Goal: Obtain resource: Obtain resource

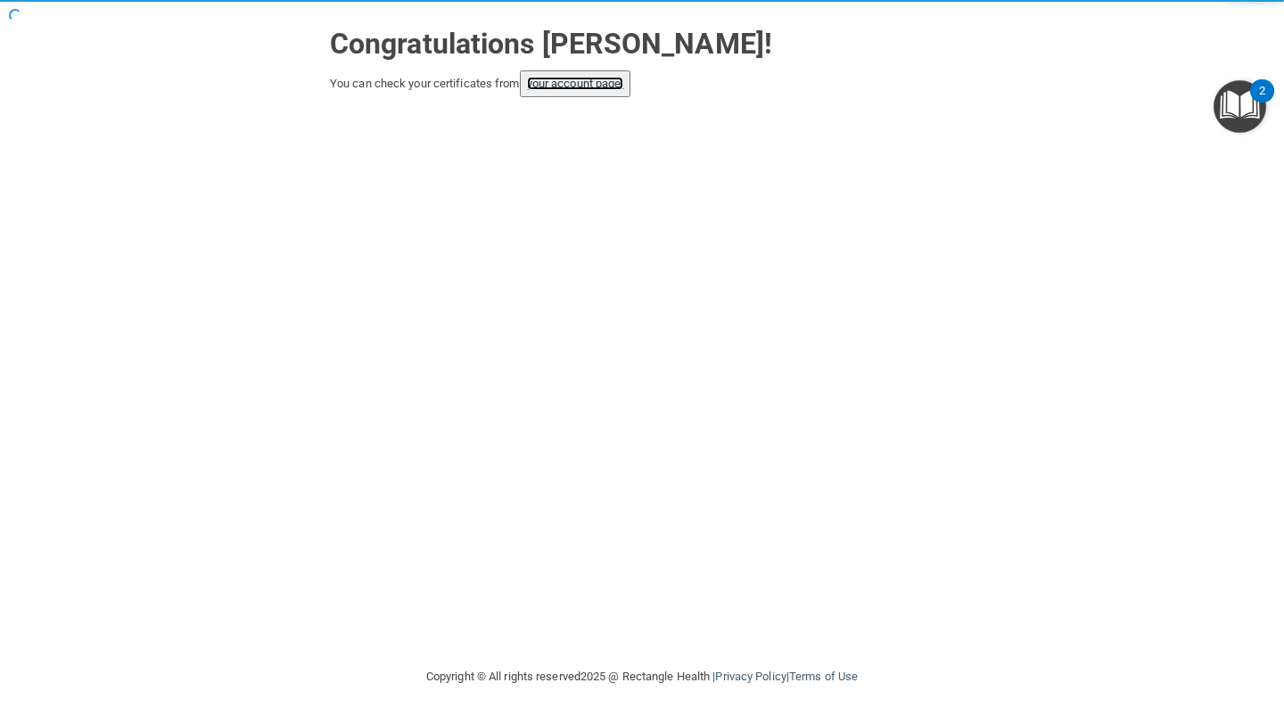
click at [582, 85] on link "your account page!" at bounding box center [575, 83] width 97 height 13
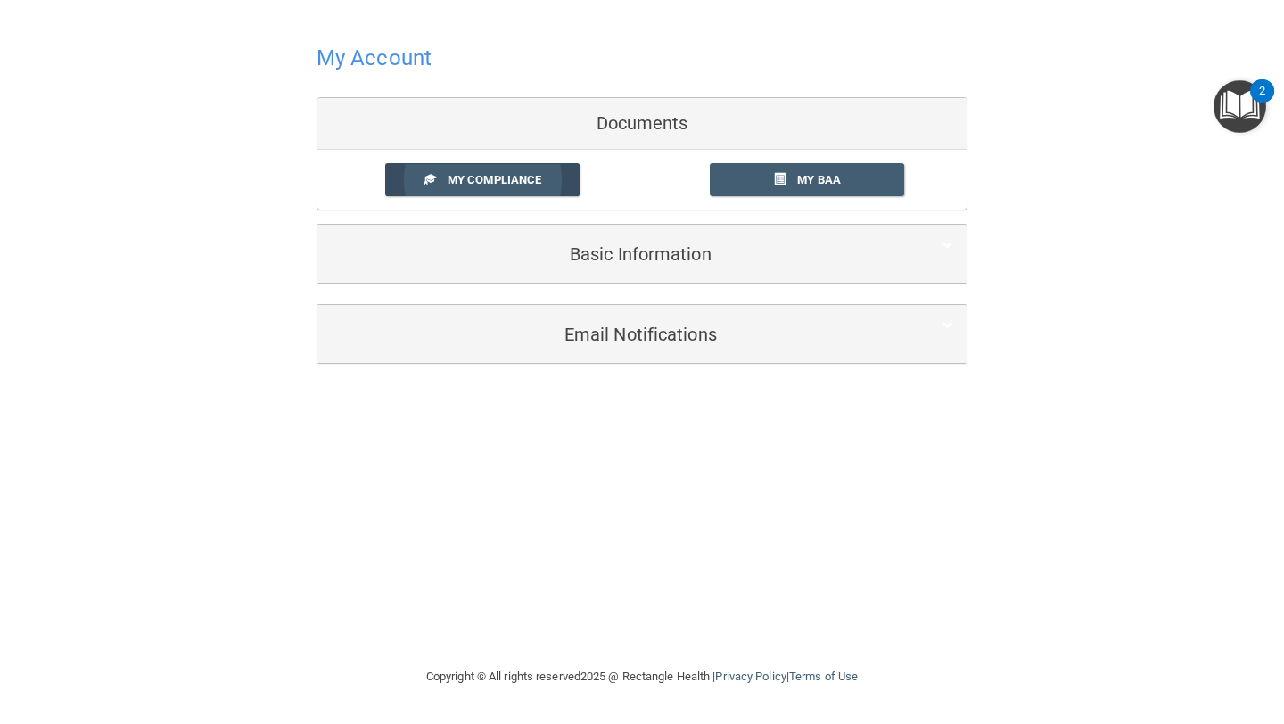
click at [517, 191] on link "My Compliance" at bounding box center [482, 179] width 195 height 33
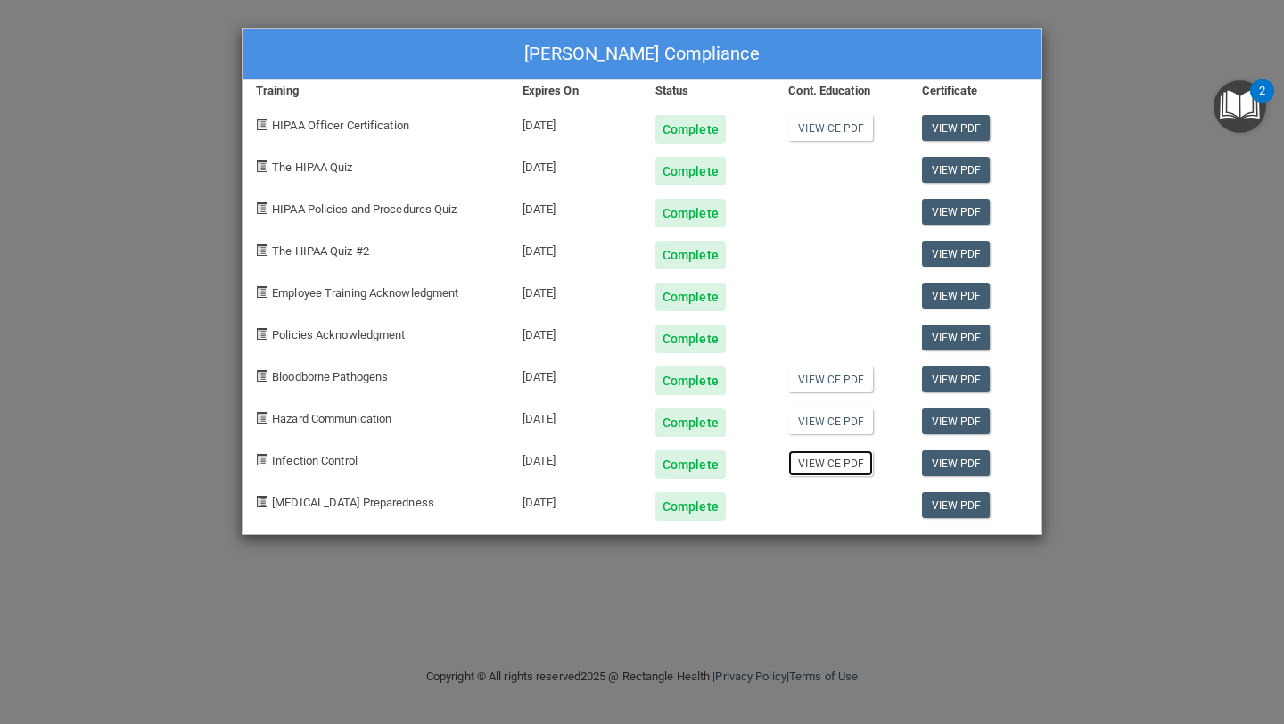
click at [828, 469] on link "View CE PDF" at bounding box center [830, 463] width 85 height 26
